Goal: Transaction & Acquisition: Obtain resource

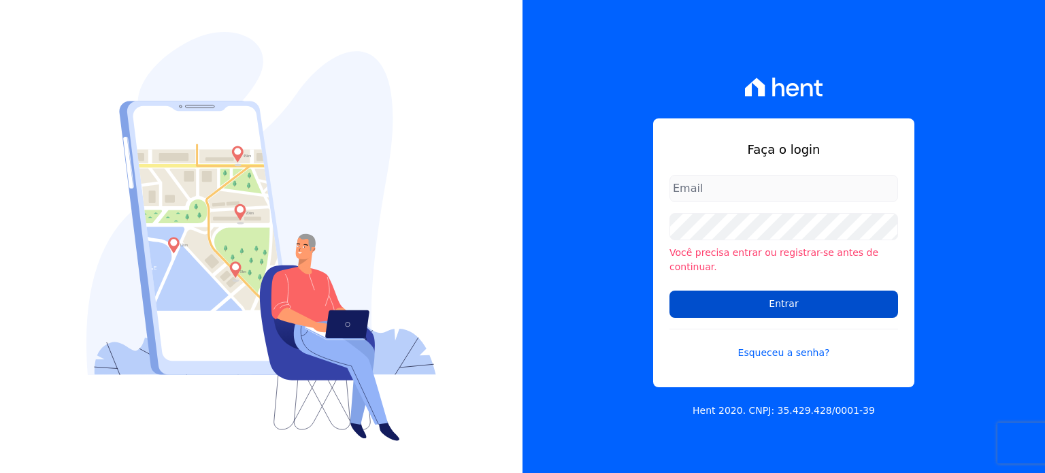
type input "[PERSON_NAME][EMAIL_ADDRESS][DOMAIN_NAME]"
click at [778, 299] on input "Entrar" at bounding box center [784, 304] width 229 height 27
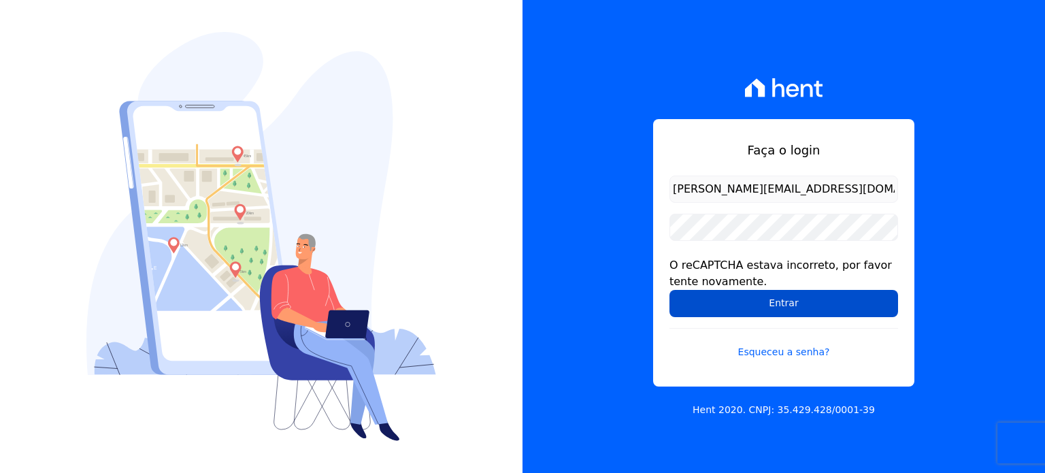
click at [782, 297] on input "Entrar" at bounding box center [784, 303] width 229 height 27
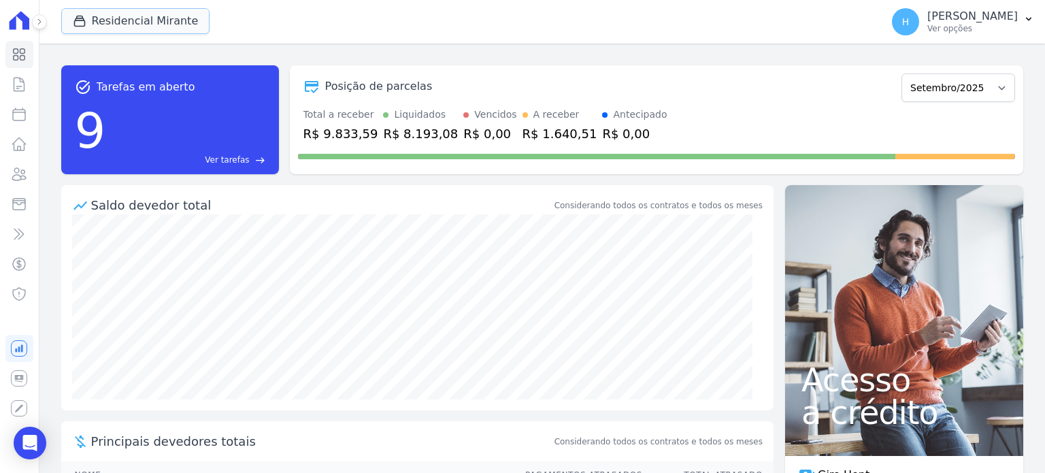
drag, startPoint x: 144, startPoint y: 27, endPoint x: 145, endPoint y: 50, distance: 23.1
click at [144, 27] on button "Residencial Mirante" at bounding box center [135, 21] width 149 height 26
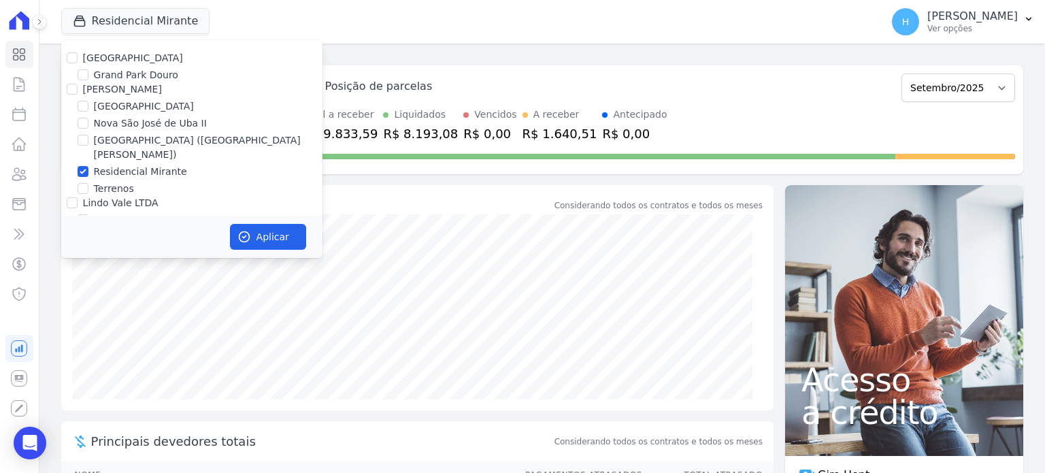
click at [71, 51] on div "Residencial Park Grand Park Douro JG Freitas Loteamento Village Nova São José d…" at bounding box center [191, 154] width 261 height 229
click at [71, 58] on input "[GEOGRAPHIC_DATA]" at bounding box center [72, 57] width 11 height 11
checkbox input "true"
click at [80, 166] on input "Residencial Mirante" at bounding box center [83, 171] width 11 height 11
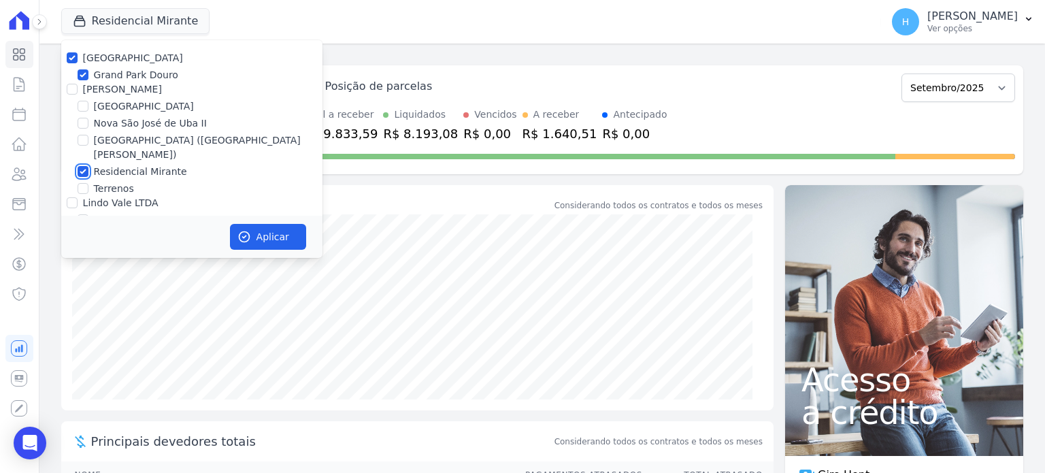
checkbox input "false"
click at [283, 232] on button "Aplicar" at bounding box center [268, 237] width 76 height 26
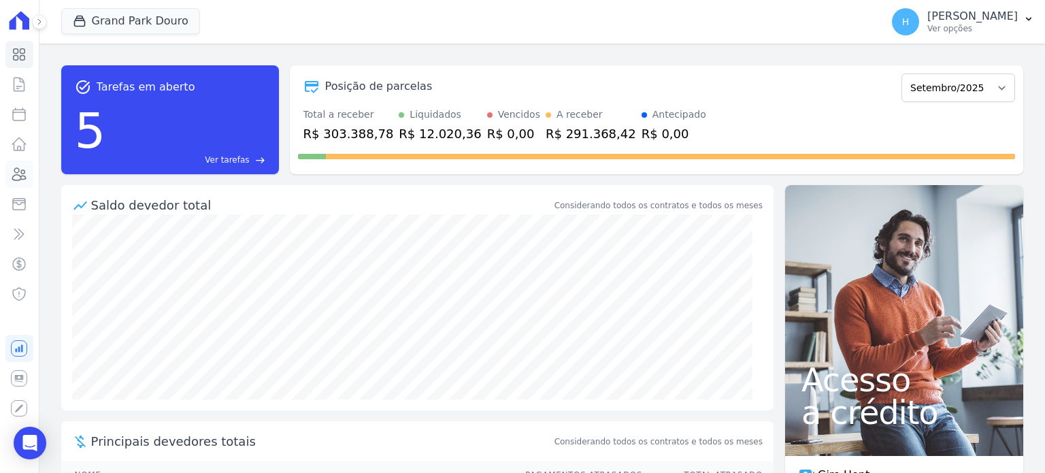
click at [18, 178] on icon at bounding box center [19, 174] width 16 height 16
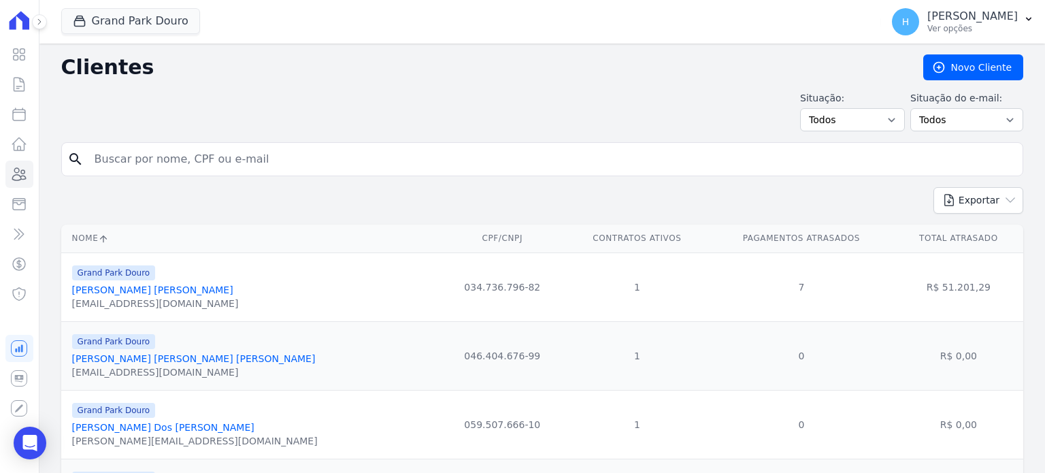
click at [120, 157] on input "search" at bounding box center [551, 159] width 931 height 27
paste input "MARIA DE JESUS ALVES PEREIRA"
type input "MARIA DE JESUS ALVES PEREIRA"
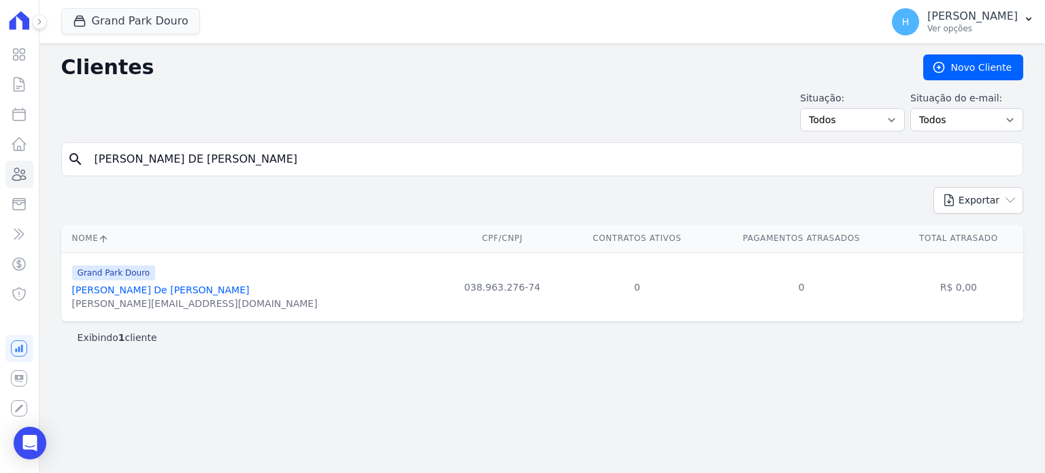
click at [147, 289] on link "Maria De Jesus Alves Pereira" at bounding box center [161, 289] width 178 height 11
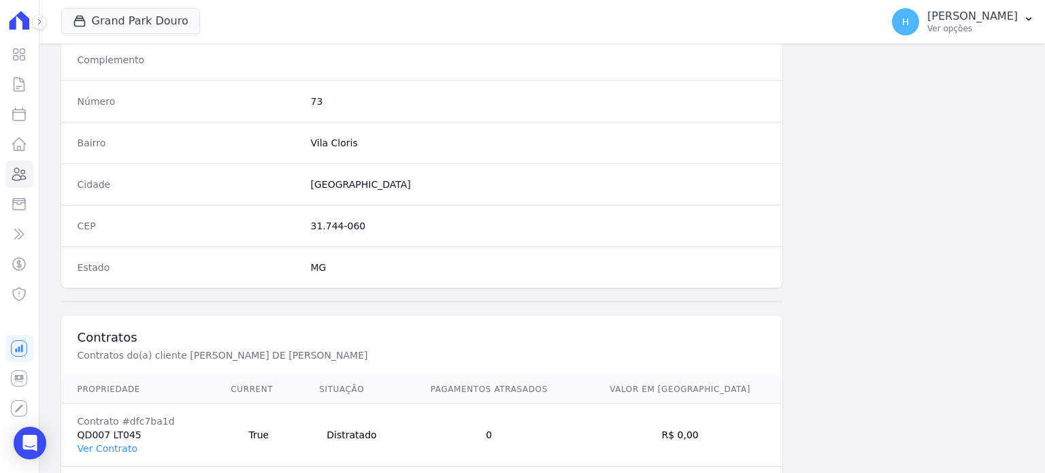
scroll to position [795, 0]
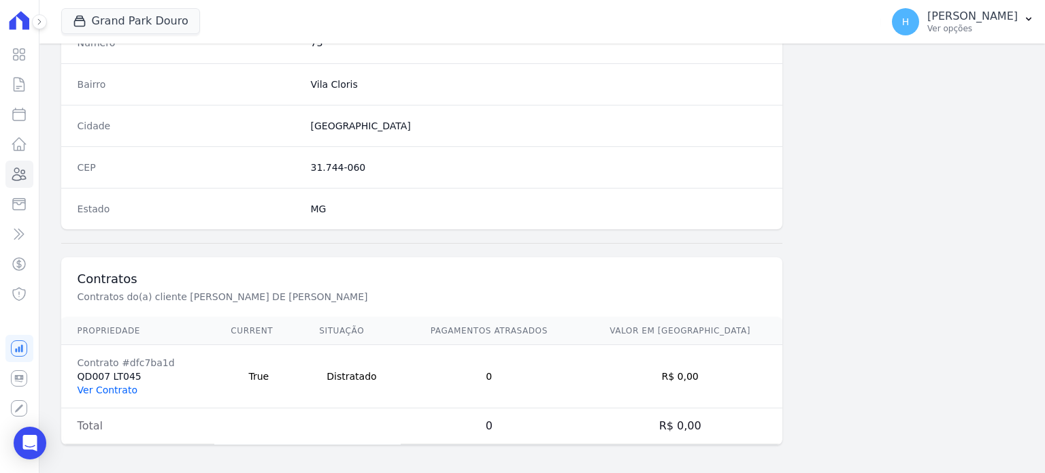
click at [118, 384] on link "Ver Contrato" at bounding box center [108, 389] width 60 height 11
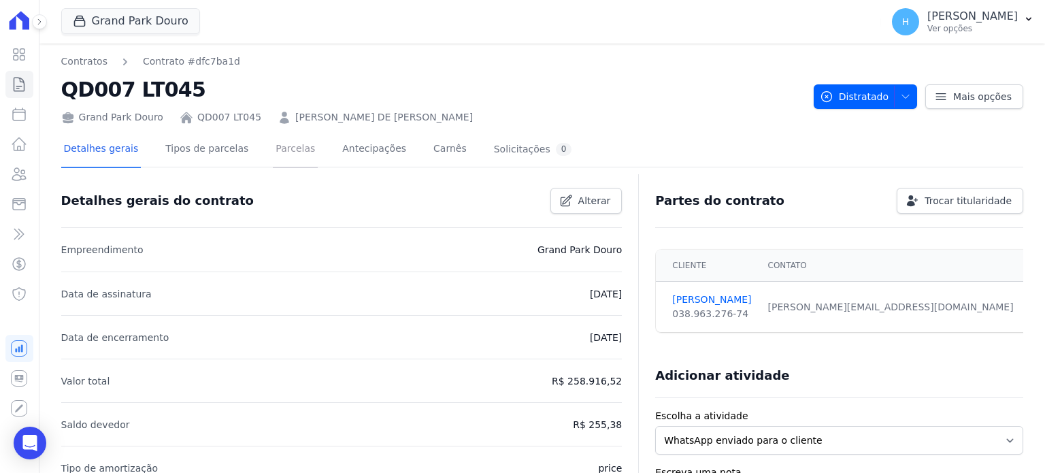
click at [282, 150] on link "Parcelas" at bounding box center [295, 150] width 45 height 36
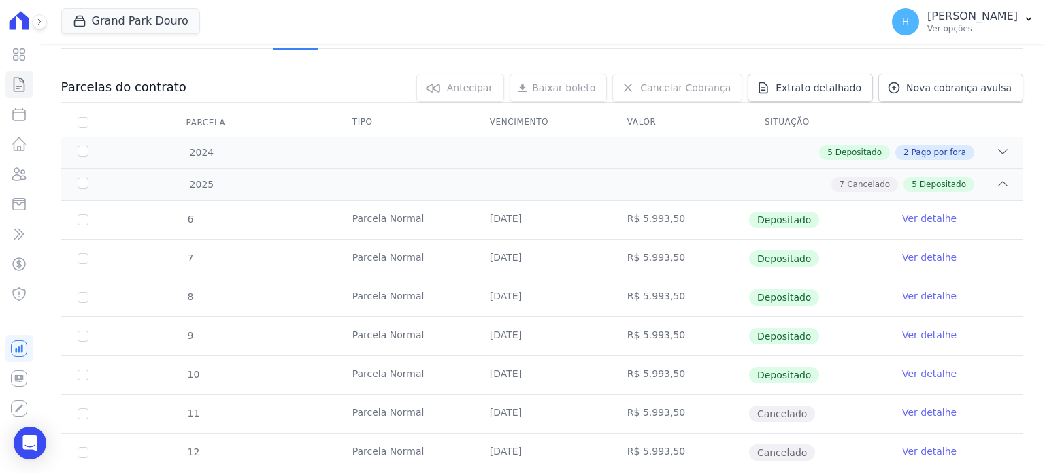
scroll to position [204, 0]
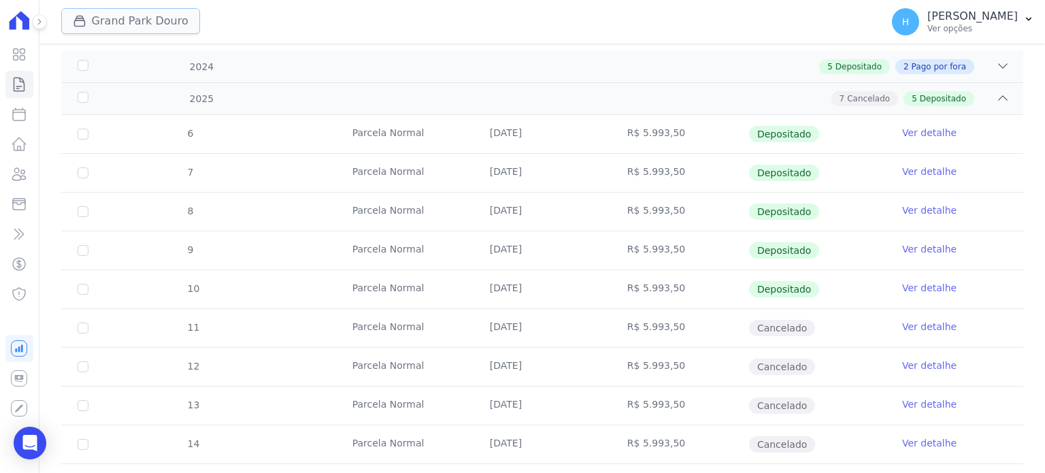
click at [150, 18] on button "Grand Park Douro" at bounding box center [130, 21] width 139 height 26
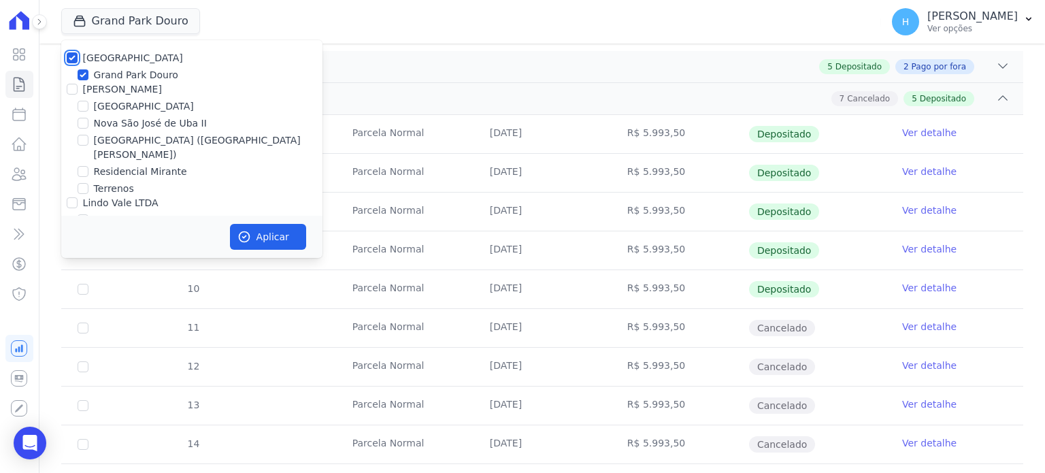
click at [69, 56] on input "[GEOGRAPHIC_DATA]" at bounding box center [72, 57] width 11 height 11
checkbox input "false"
click at [86, 108] on input "[GEOGRAPHIC_DATA]" at bounding box center [83, 106] width 11 height 11
checkbox input "true"
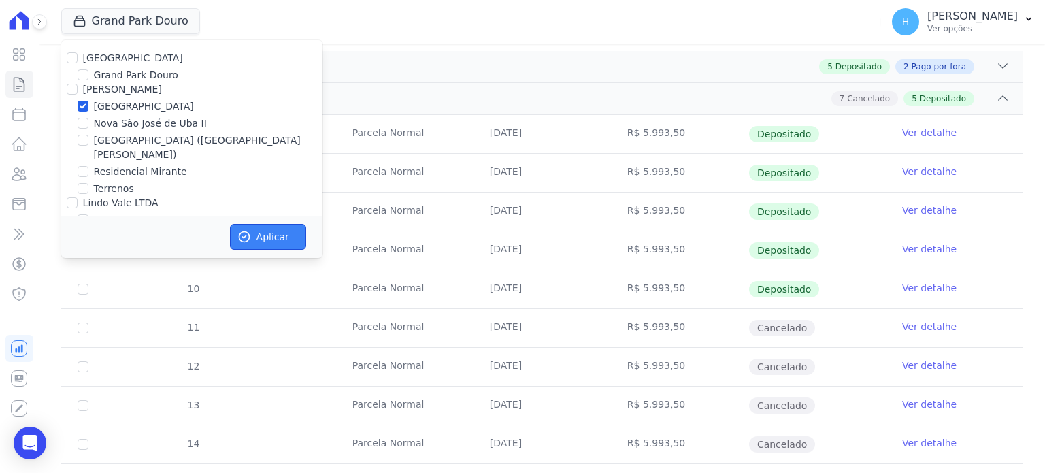
drag, startPoint x: 258, startPoint y: 236, endPoint x: 230, endPoint y: 242, distance: 28.4
click at [259, 236] on button "Aplicar" at bounding box center [268, 237] width 76 height 26
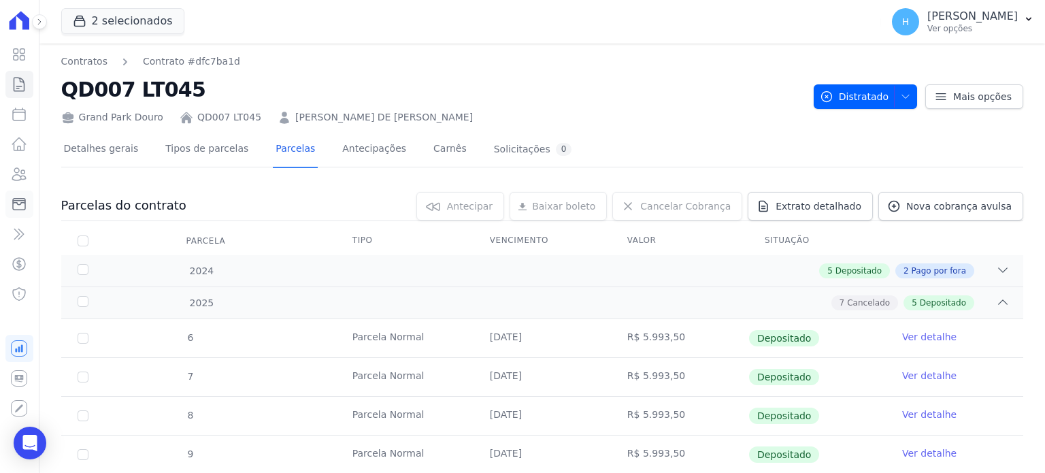
click at [22, 201] on icon at bounding box center [19, 204] width 16 height 16
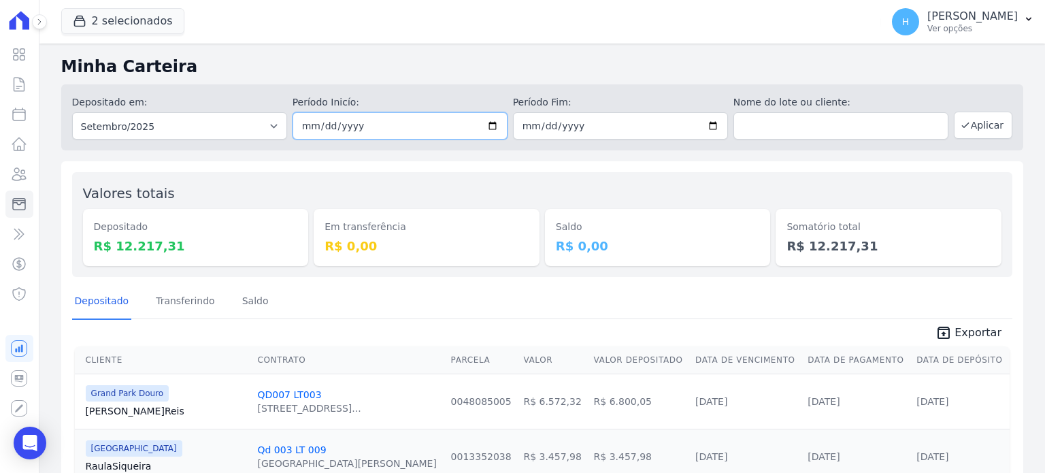
click at [393, 127] on input "2025-09-01" at bounding box center [400, 125] width 215 height 27
click at [492, 125] on input "2025-09-01" at bounding box center [400, 125] width 215 height 27
click at [489, 126] on input "2025-08-28" at bounding box center [400, 125] width 215 height 27
type input "2025-07-31"
click at [705, 123] on input "2025-09-30" at bounding box center [620, 125] width 215 height 27
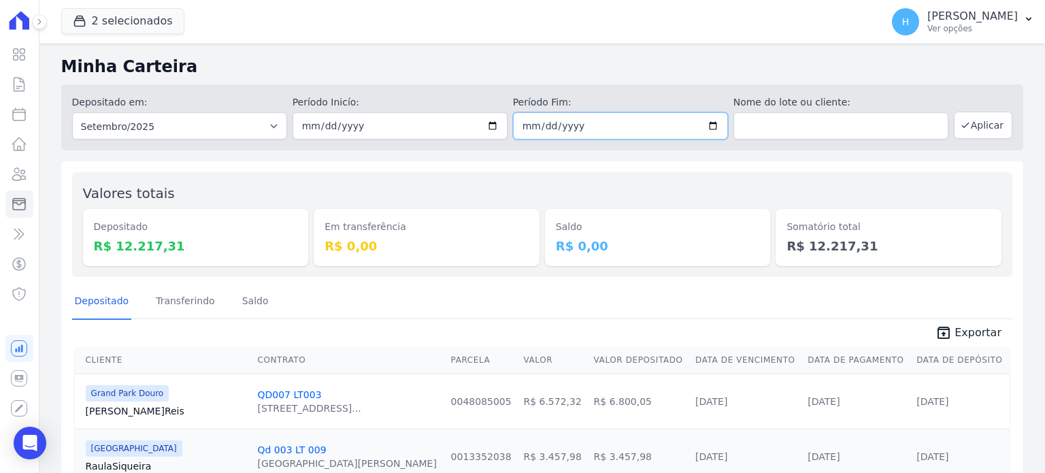
type input "[DATE]"
click at [982, 118] on button "Aplicar" at bounding box center [983, 125] width 59 height 27
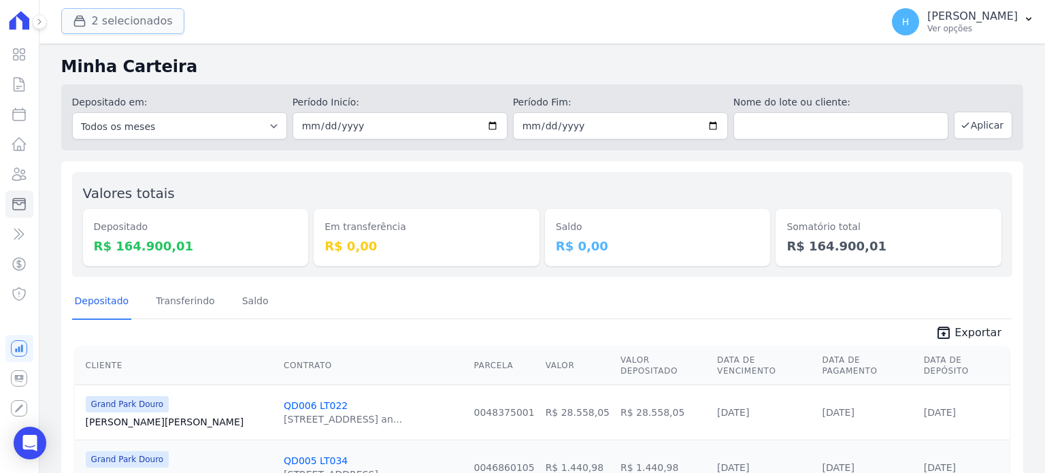
click at [103, 24] on button "2 selecionados" at bounding box center [122, 21] width 123 height 26
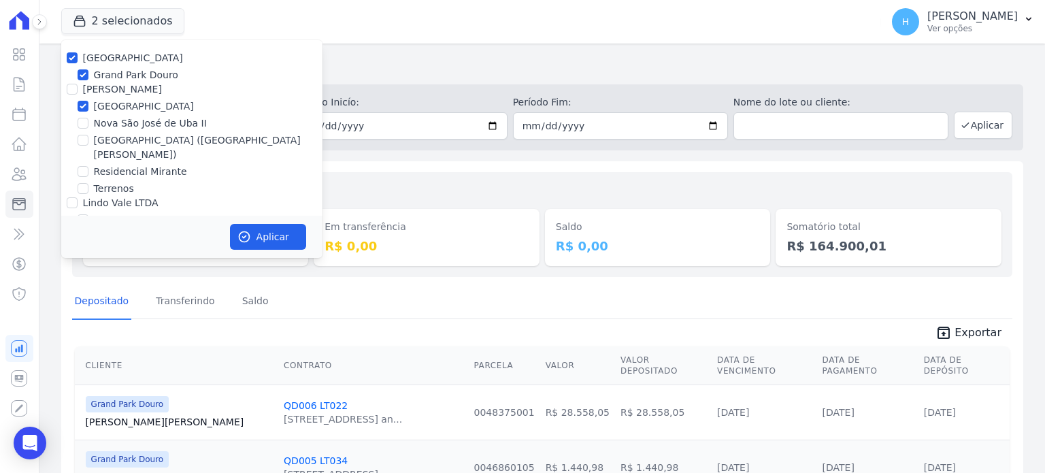
click at [97, 63] on label "[GEOGRAPHIC_DATA]" at bounding box center [133, 57] width 100 height 11
click at [78, 63] on input "[GEOGRAPHIC_DATA]" at bounding box center [72, 57] width 11 height 11
checkbox input "false"
click at [264, 232] on button "Aplicar" at bounding box center [268, 237] width 76 height 26
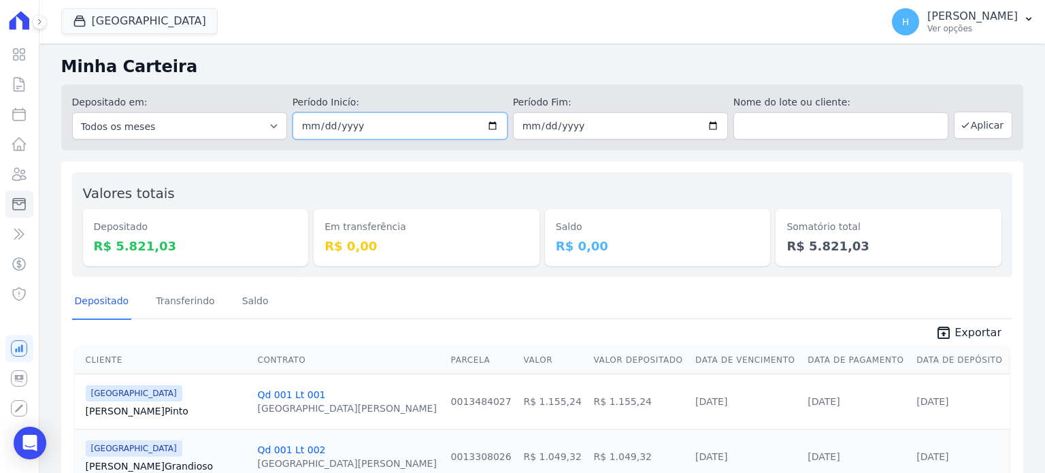
click at [487, 126] on input "2025-07-31" at bounding box center [400, 125] width 215 height 27
type input "[DATE]"
click at [984, 129] on button "Aplicar" at bounding box center [983, 125] width 59 height 27
click at [969, 326] on span "Exportar" at bounding box center [978, 333] width 47 height 16
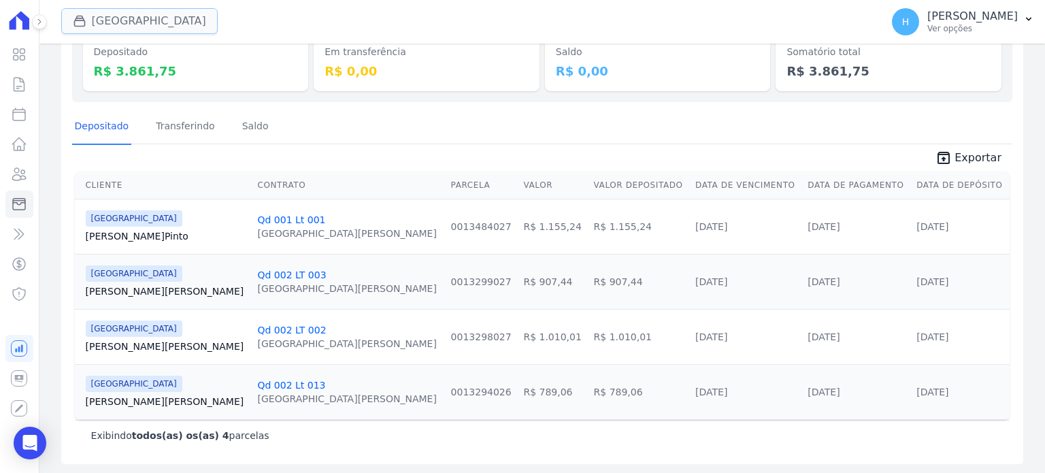
click at [156, 17] on button "[GEOGRAPHIC_DATA]" at bounding box center [139, 21] width 157 height 26
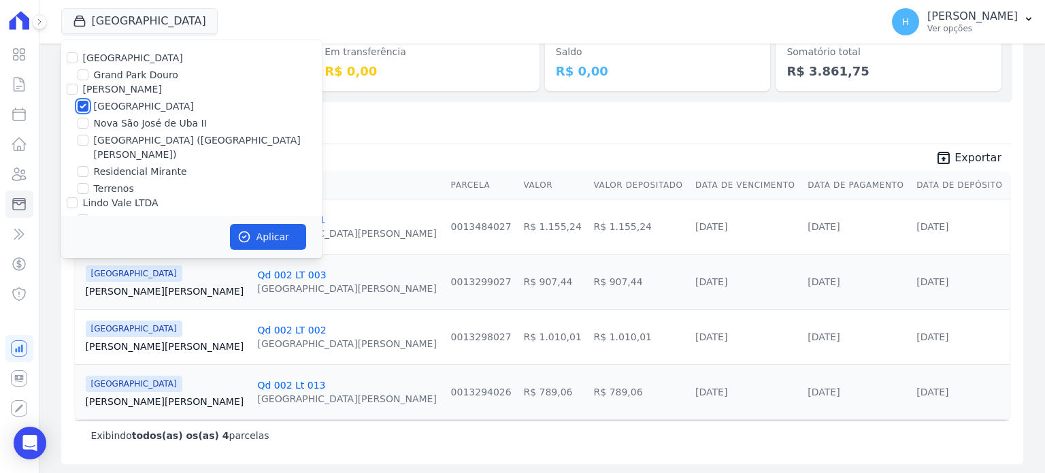
click at [84, 103] on input "[GEOGRAPHIC_DATA]" at bounding box center [83, 106] width 11 height 11
checkbox input "false"
drag, startPoint x: 81, startPoint y: 119, endPoint x: 229, endPoint y: 193, distance: 164.9
click at [81, 120] on input "Nova São José de Uba II" at bounding box center [83, 123] width 11 height 11
checkbox input "true"
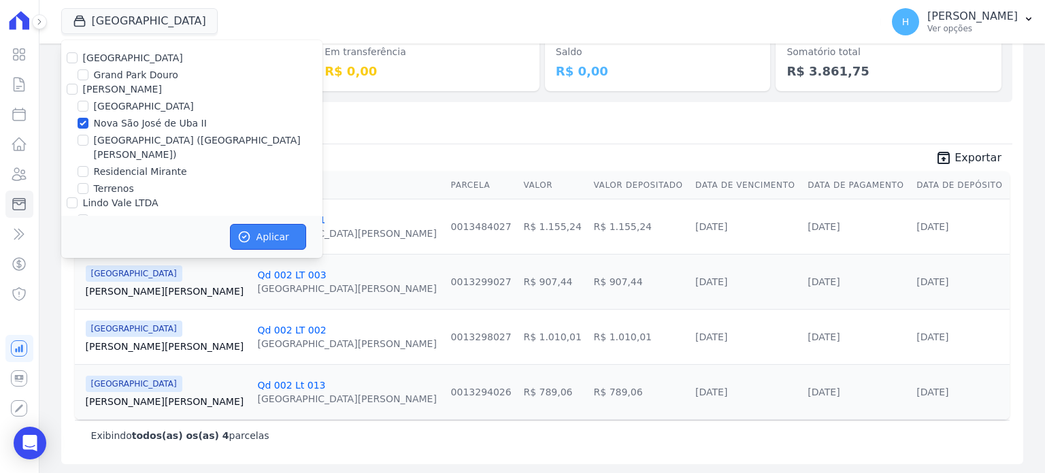
click at [267, 241] on button "Aplicar" at bounding box center [268, 237] width 76 height 26
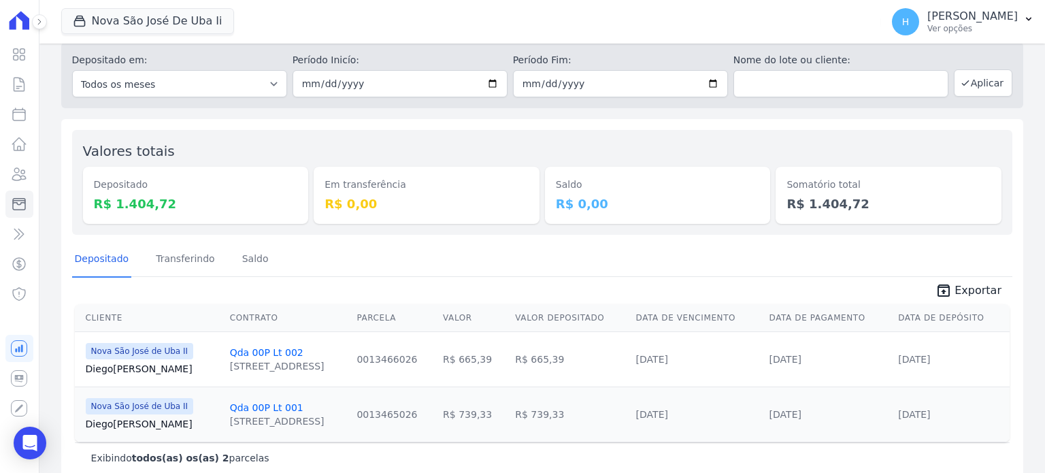
scroll to position [65, 0]
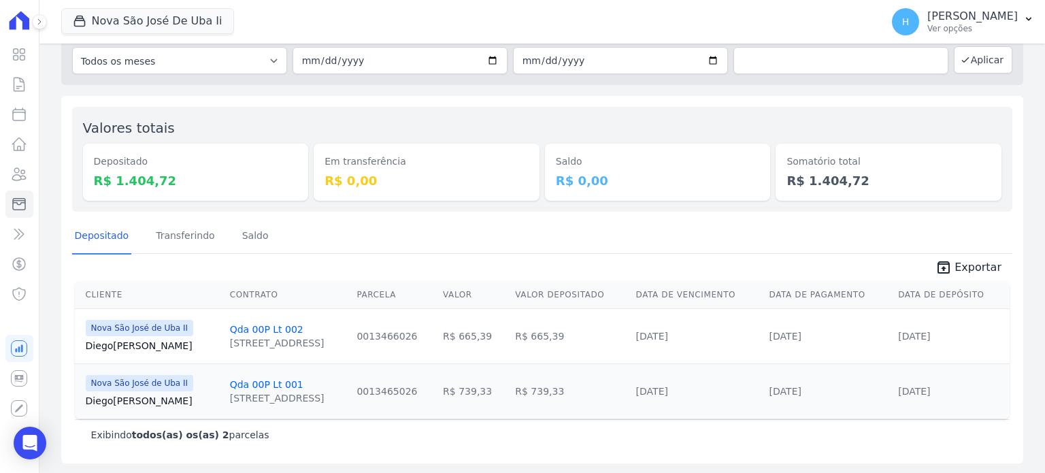
click at [964, 265] on span "Exportar" at bounding box center [978, 267] width 47 height 16
click at [199, 19] on button "Nova São José De Uba Ii" at bounding box center [147, 21] width 173 height 26
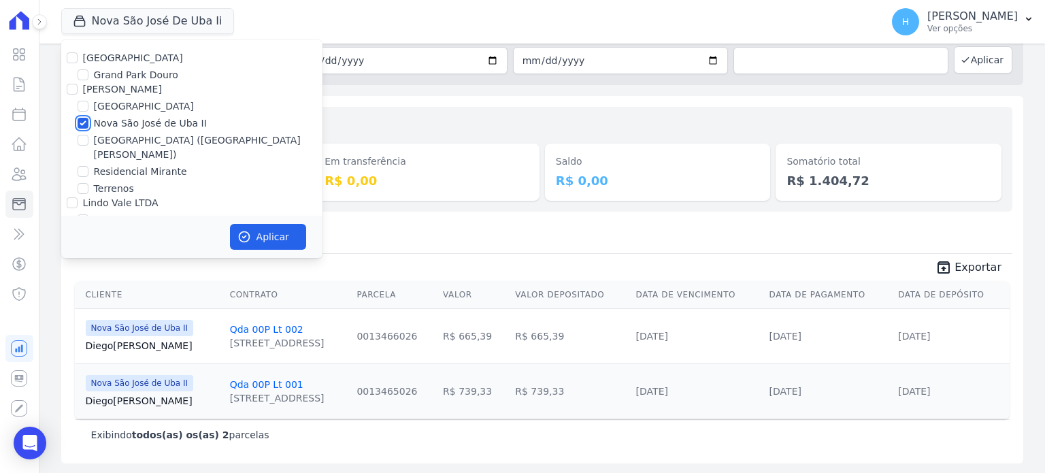
click at [84, 124] on input "Nova São José de Uba II" at bounding box center [83, 123] width 11 height 11
checkbox input "false"
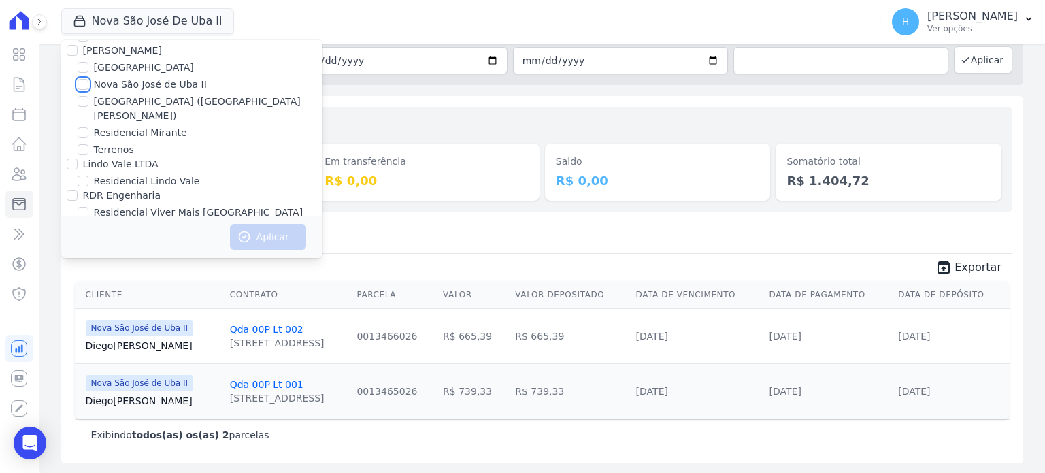
scroll to position [0, 0]
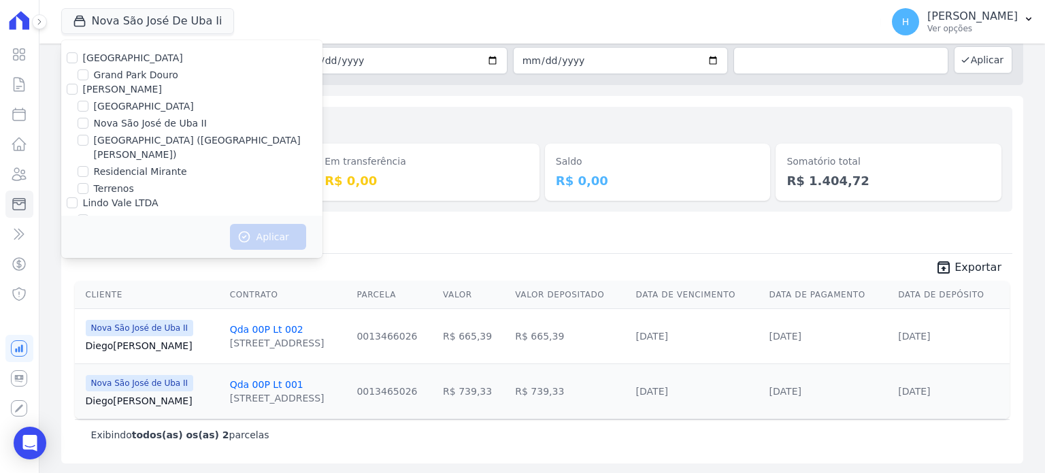
click at [108, 182] on label "Terrenos" at bounding box center [114, 189] width 40 height 14
click at [88, 183] on input "Terrenos" at bounding box center [83, 188] width 11 height 11
checkbox input "true"
click at [268, 231] on button "Aplicar" at bounding box center [268, 237] width 76 height 26
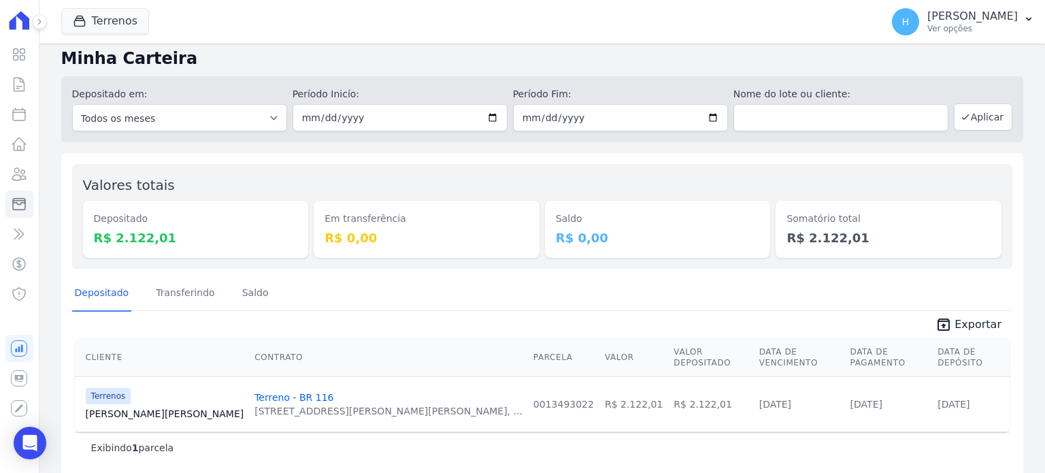
scroll to position [10, 0]
drag, startPoint x: 969, startPoint y: 325, endPoint x: 789, endPoint y: 410, distance: 199.4
click at [969, 325] on span "Exportar" at bounding box center [978, 322] width 47 height 16
click at [136, 31] on button "Terrenos" at bounding box center [105, 21] width 88 height 26
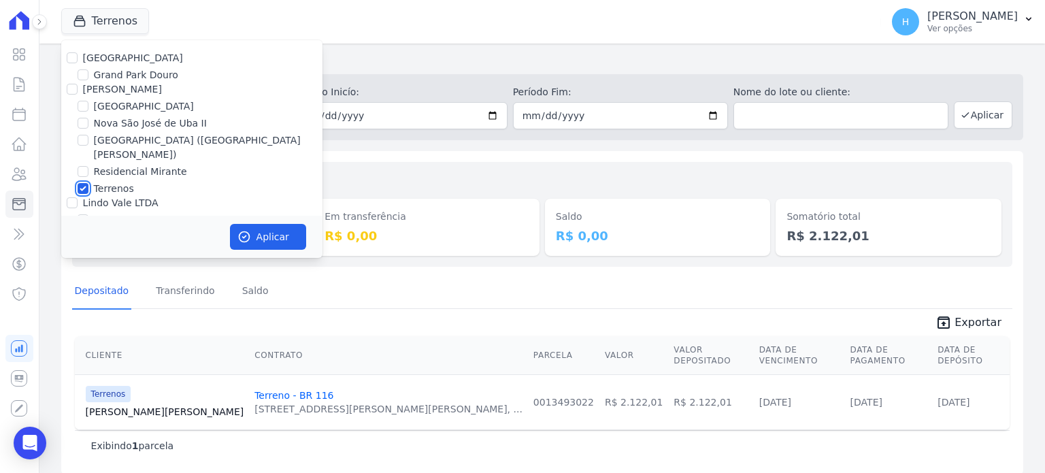
click at [84, 183] on input "Terrenos" at bounding box center [83, 188] width 11 height 11
checkbox input "false"
drag, startPoint x: 83, startPoint y: 158, endPoint x: 98, endPoint y: 169, distance: 18.9
click at [83, 166] on input "Residencial Mirante" at bounding box center [83, 171] width 11 height 11
checkbox input "true"
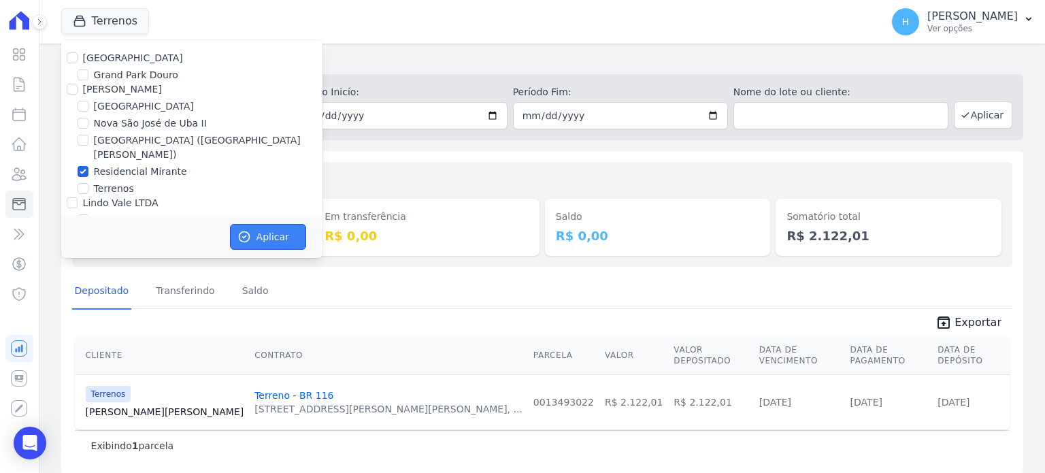
click at [261, 233] on button "Aplicar" at bounding box center [268, 237] width 76 height 26
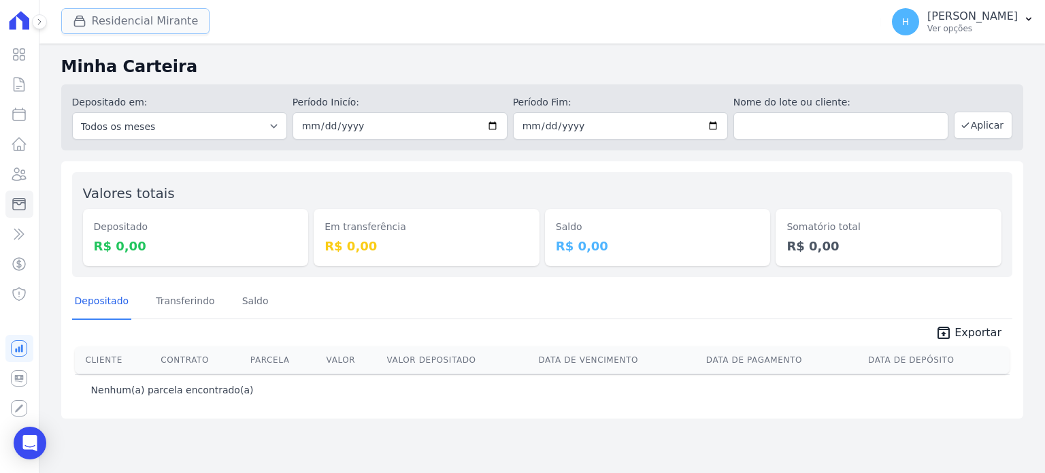
drag, startPoint x: 166, startPoint y: 19, endPoint x: 166, endPoint y: 33, distance: 14.3
click at [166, 21] on button "Residencial Mirante" at bounding box center [135, 21] width 149 height 26
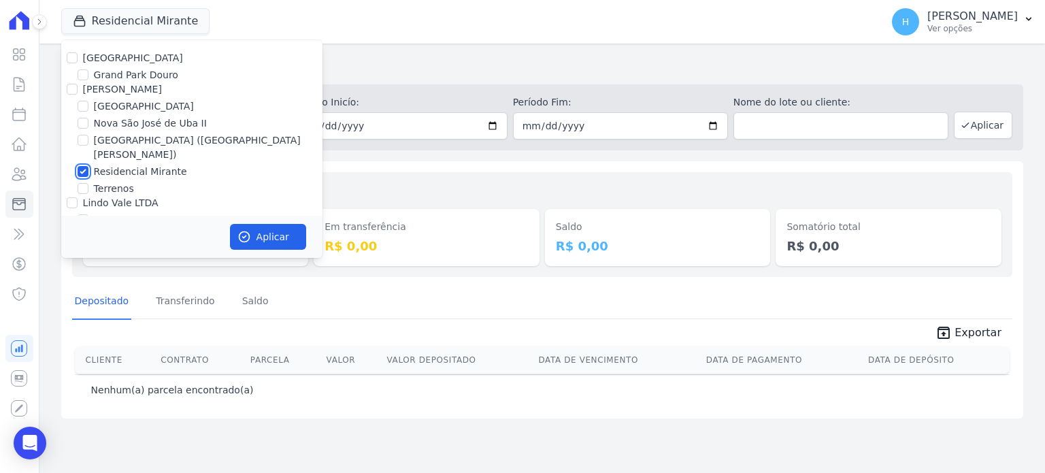
click at [82, 166] on input "Residencial Mirante" at bounding box center [83, 171] width 11 height 11
checkbox input "false"
click at [84, 138] on input "[GEOGRAPHIC_DATA] ([GEOGRAPHIC_DATA][PERSON_NAME])" at bounding box center [83, 140] width 11 height 11
checkbox input "true"
click at [275, 231] on button "Aplicar" at bounding box center [268, 237] width 76 height 26
